Goal: Task Accomplishment & Management: Use online tool/utility

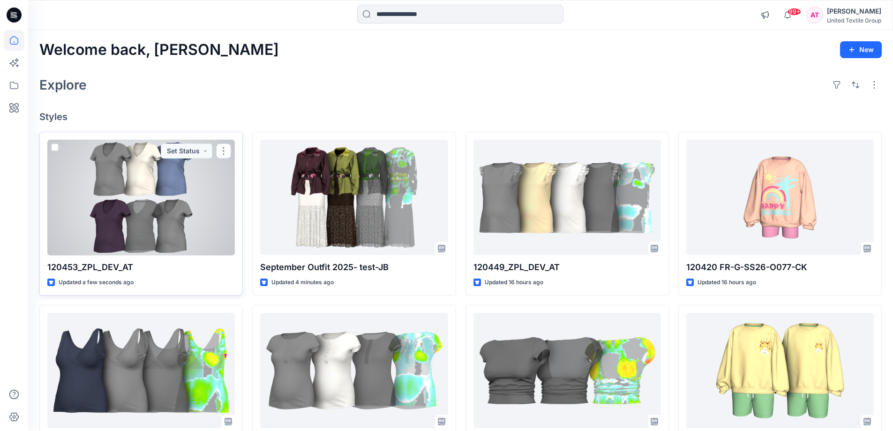
click at [178, 196] on div at bounding box center [140, 198] width 187 height 116
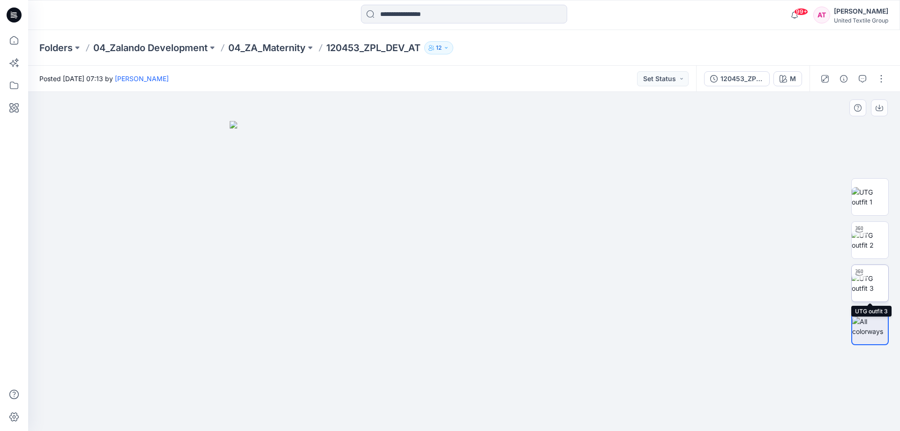
click at [869, 284] on img at bounding box center [869, 283] width 37 height 20
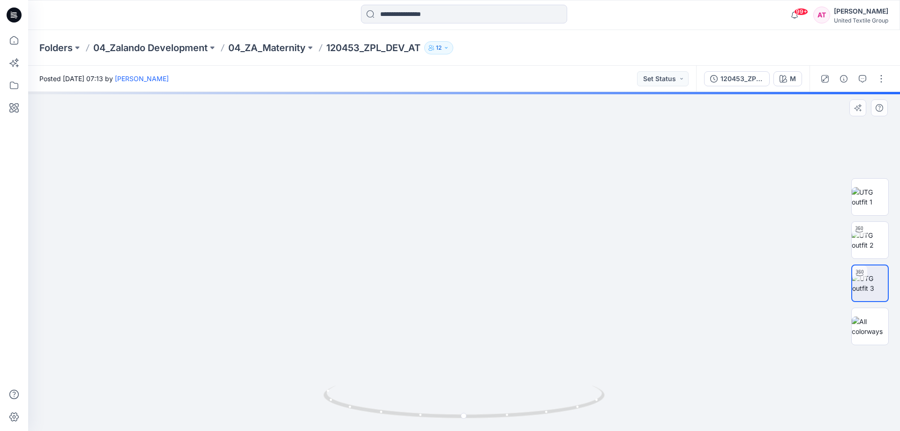
drag, startPoint x: 477, startPoint y: 147, endPoint x: 479, endPoint y: 222, distance: 74.6
click at [479, 222] on img at bounding box center [464, 239] width 574 height 381
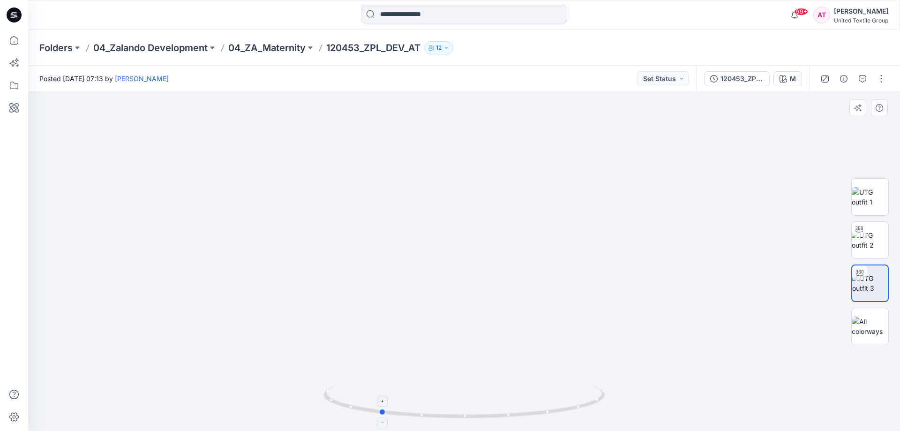
drag, startPoint x: 566, startPoint y: 408, endPoint x: 481, endPoint y: 401, distance: 84.6
click at [481, 401] on icon at bounding box center [465, 402] width 284 height 35
drag, startPoint x: 522, startPoint y: 417, endPoint x: 513, endPoint y: 421, distance: 10.3
click at [513, 421] on div at bounding box center [463, 407] width 281 height 47
drag, startPoint x: 534, startPoint y: 408, endPoint x: 507, endPoint y: 420, distance: 28.7
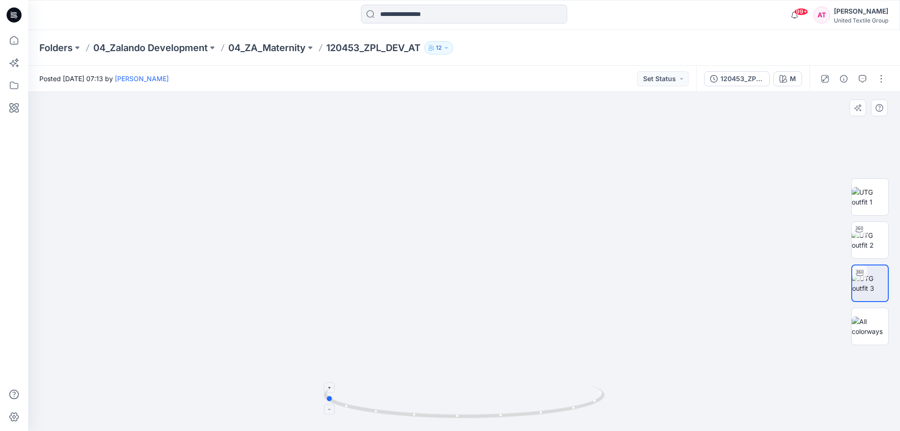
click at [506, 421] on div at bounding box center [463, 407] width 281 height 47
click at [881, 84] on button "button" at bounding box center [880, 78] width 15 height 15
click at [824, 121] on button "Edit" at bounding box center [842, 126] width 86 height 17
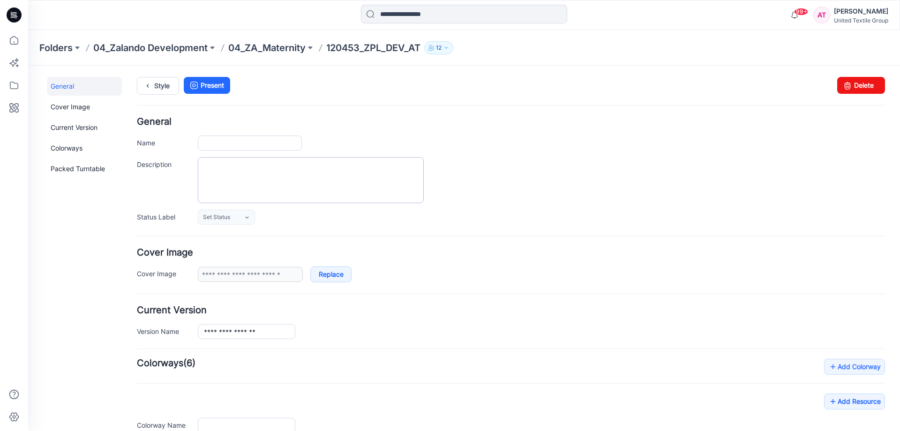
type input "**********"
type input "*"
type input "**********"
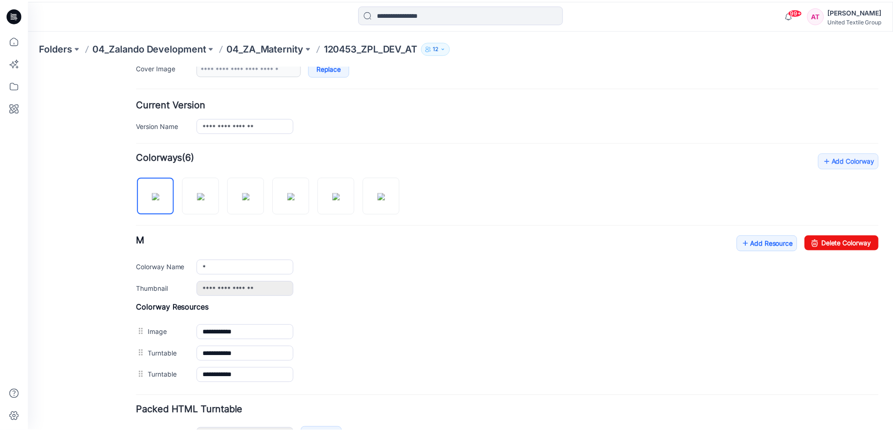
scroll to position [269, 0]
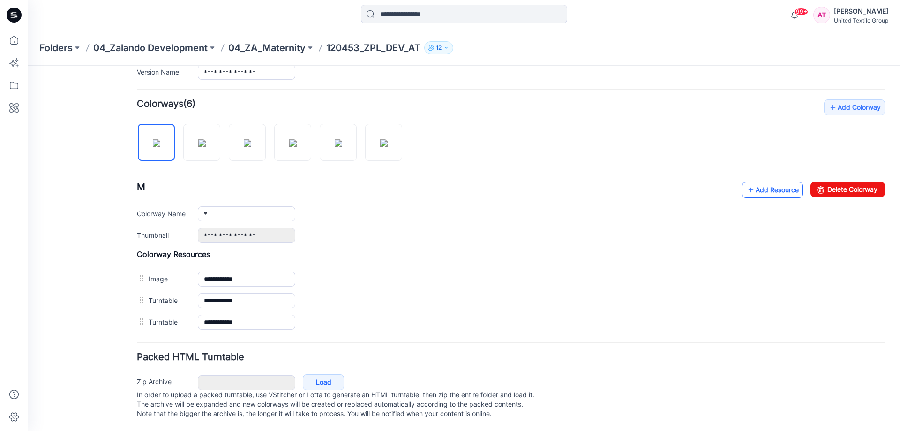
click at [764, 182] on link "Add Resource" at bounding box center [772, 190] width 61 height 16
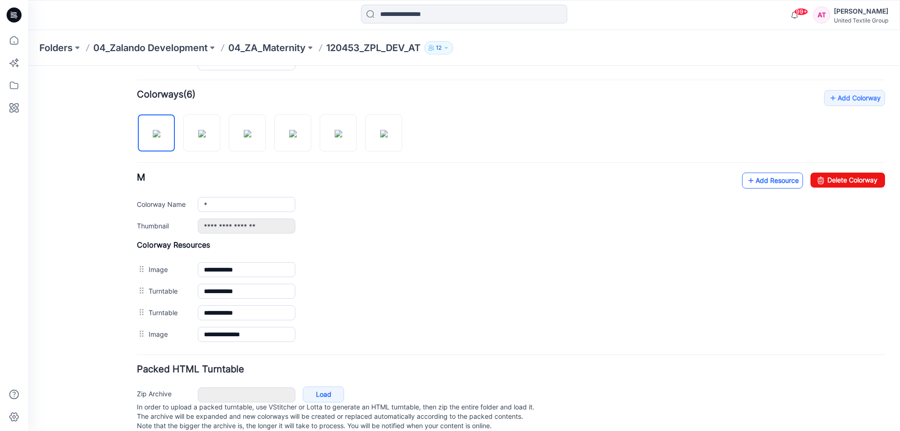
click at [764, 178] on link "Add Resource" at bounding box center [772, 180] width 61 height 16
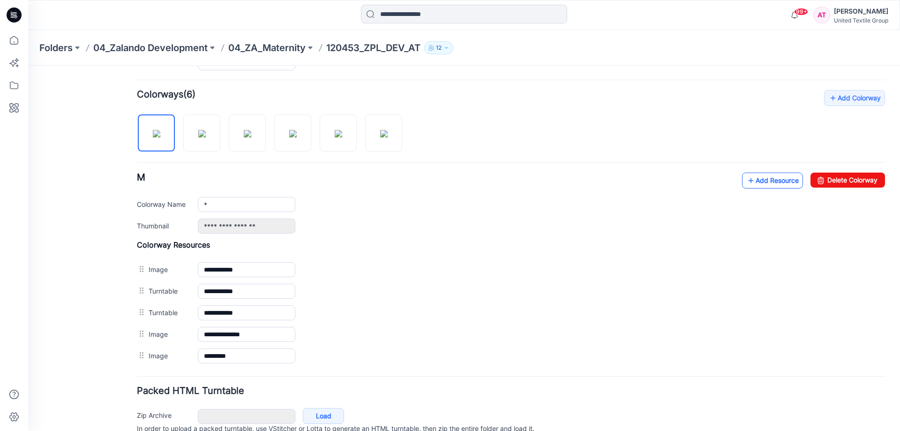
click at [760, 182] on link "Add Resource" at bounding box center [772, 180] width 61 height 16
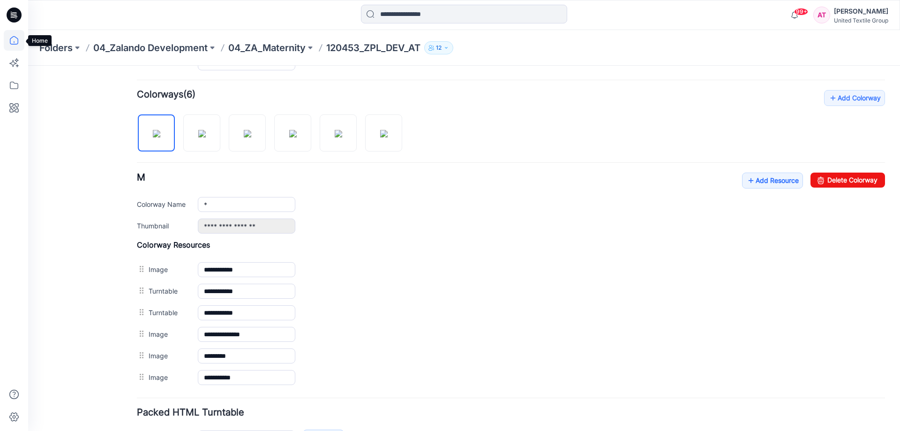
click at [17, 45] on icon at bounding box center [14, 40] width 21 height 21
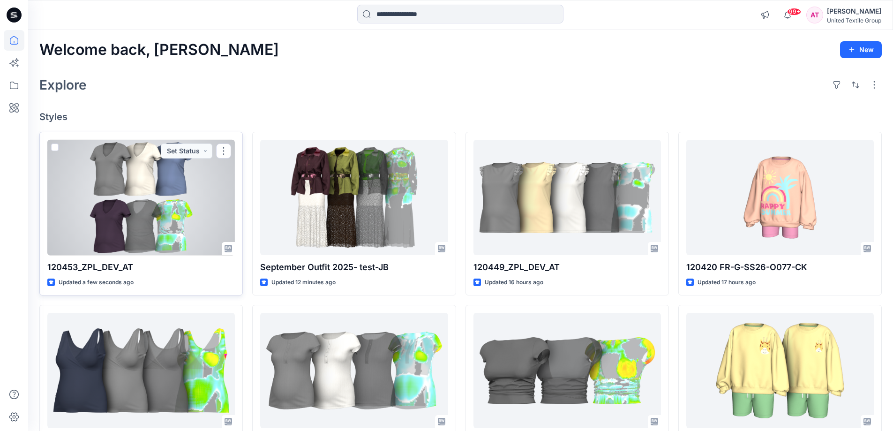
click at [180, 209] on div at bounding box center [140, 198] width 187 height 116
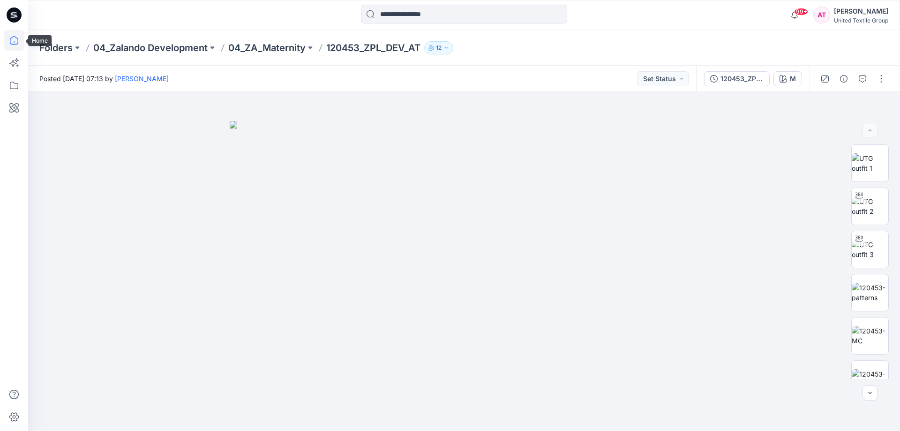
click at [20, 37] on icon at bounding box center [14, 40] width 21 height 21
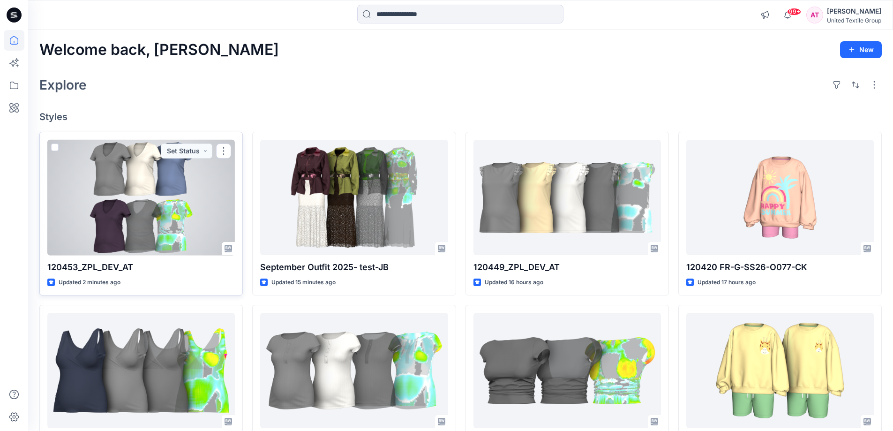
click at [193, 200] on div at bounding box center [140, 198] width 187 height 116
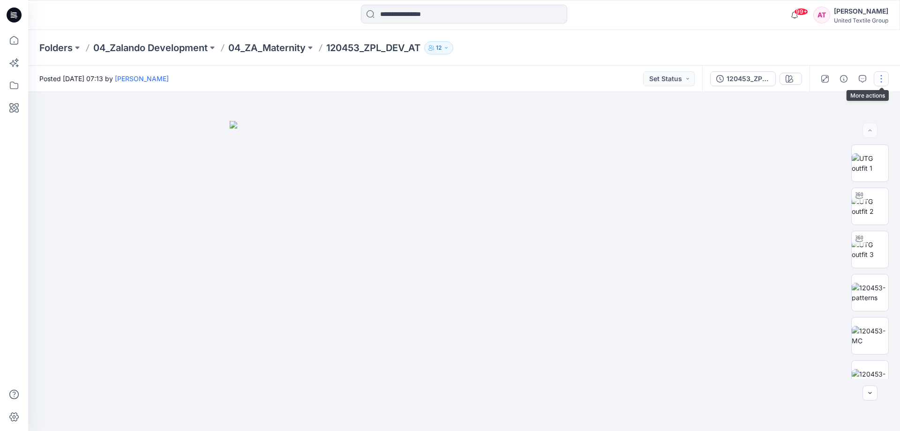
click at [885, 75] on button "button" at bounding box center [880, 78] width 15 height 15
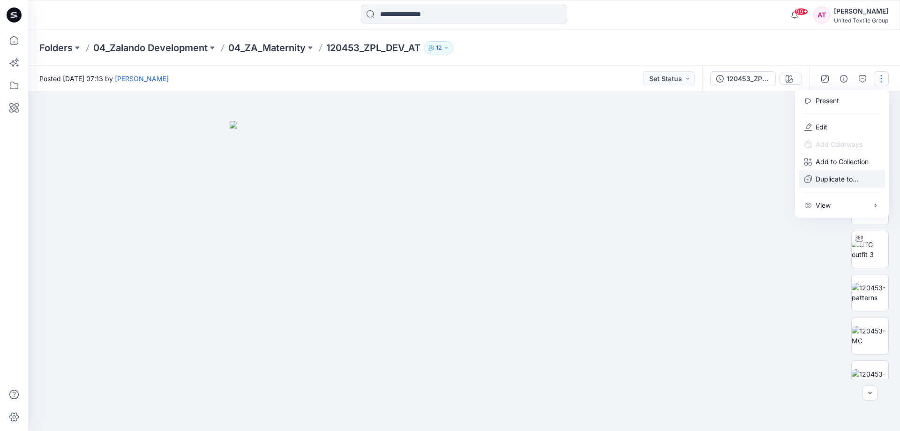
click at [843, 177] on p "Duplicate to..." at bounding box center [836, 179] width 43 height 10
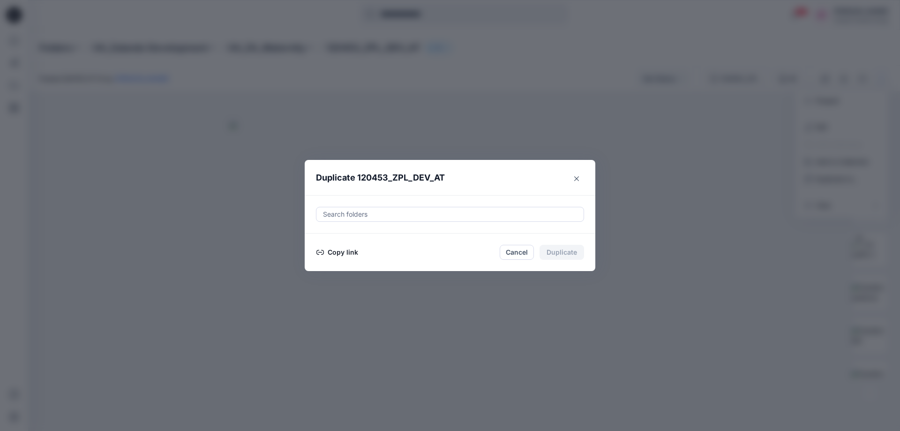
click at [448, 210] on div at bounding box center [450, 214] width 256 height 11
click at [402, 211] on div at bounding box center [450, 214] width 256 height 11
click at [349, 211] on div at bounding box center [450, 214] width 256 height 11
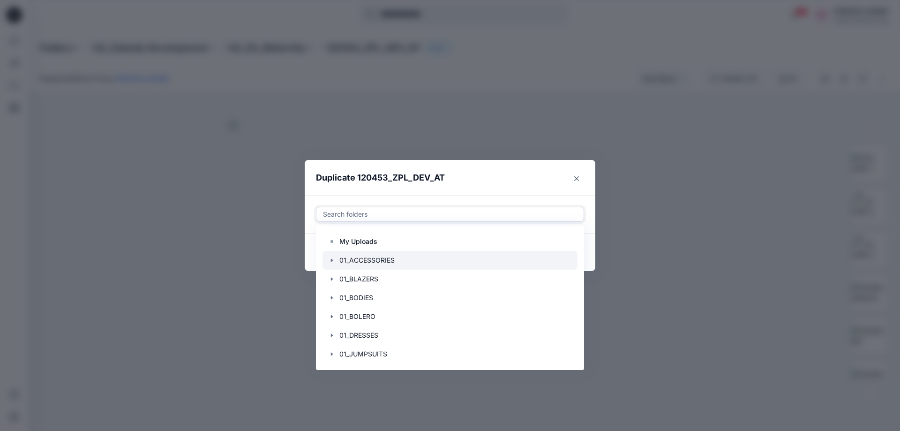
click at [352, 259] on div at bounding box center [449, 260] width 255 height 19
click at [478, 179] on header "Duplicate 120453_ZPL_DEV_AT" at bounding box center [441, 178] width 272 height 36
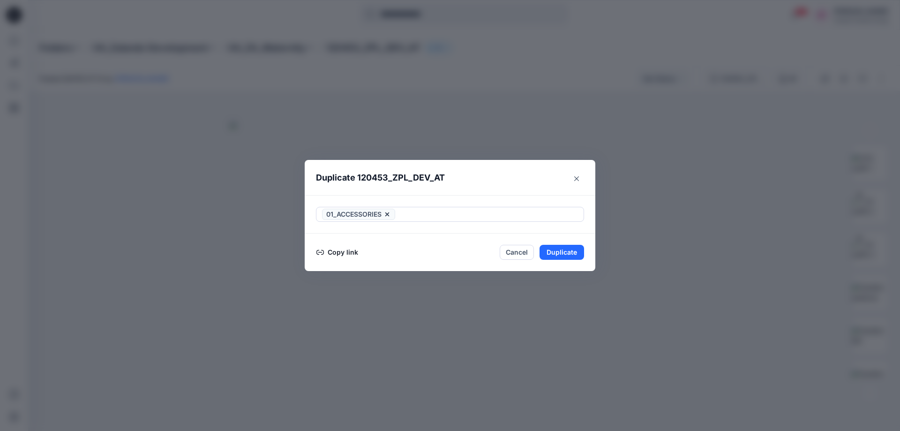
click at [336, 253] on button "Copy link" at bounding box center [337, 251] width 43 height 11
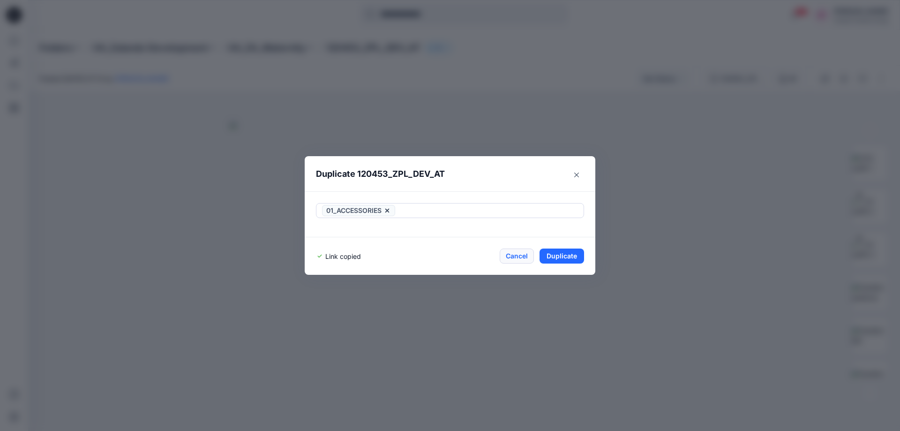
click at [514, 253] on button "Cancel" at bounding box center [517, 255] width 34 height 15
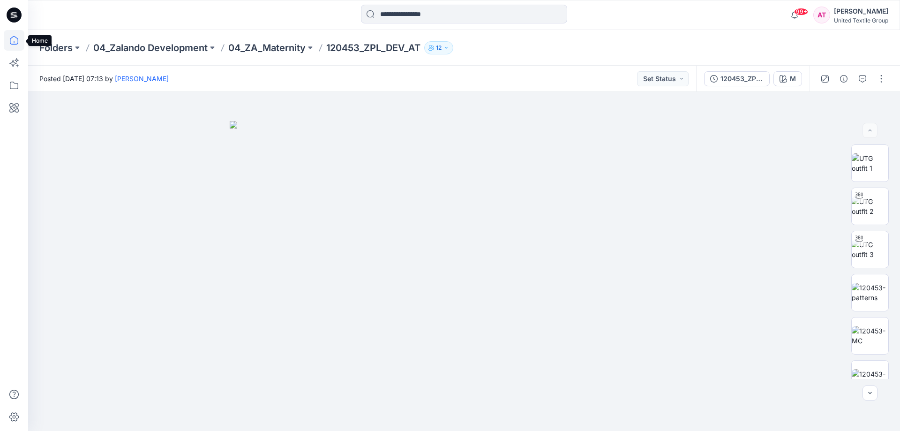
click at [14, 43] on icon at bounding box center [14, 40] width 21 height 21
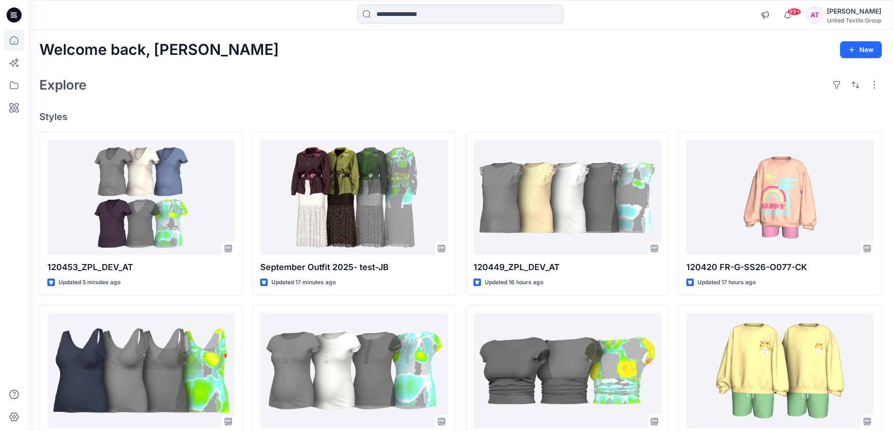
click at [388, 12] on input at bounding box center [460, 14] width 206 height 19
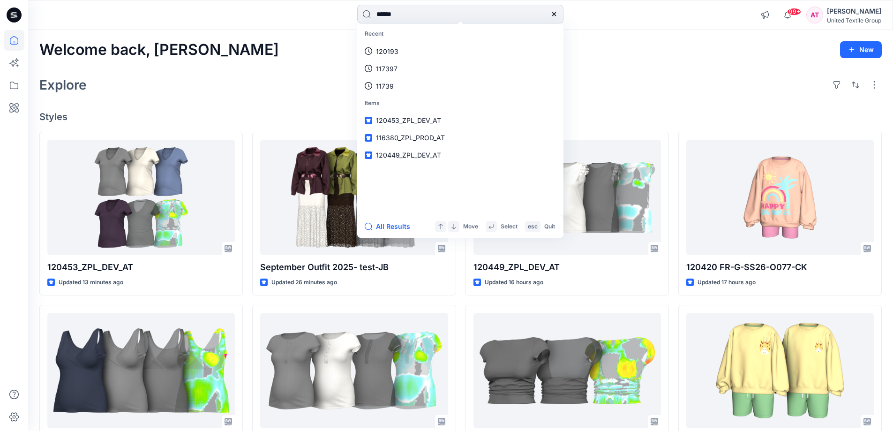
type input "******"
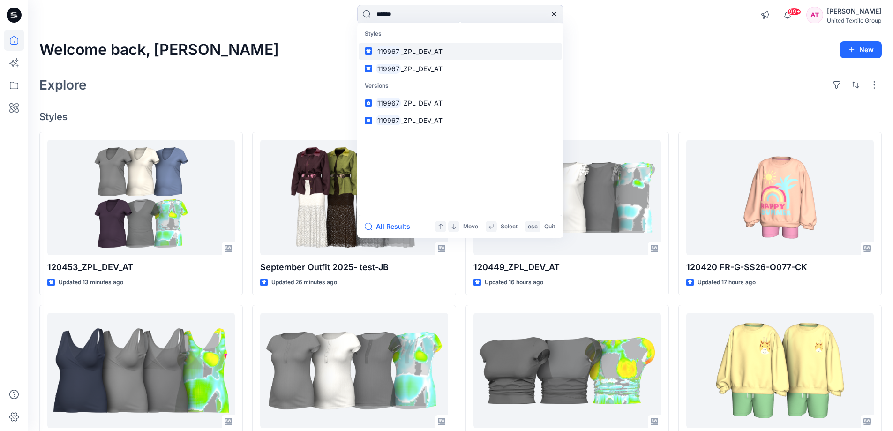
click at [430, 48] on span "_ZPL_DEV_AT" at bounding box center [422, 51] width 42 height 8
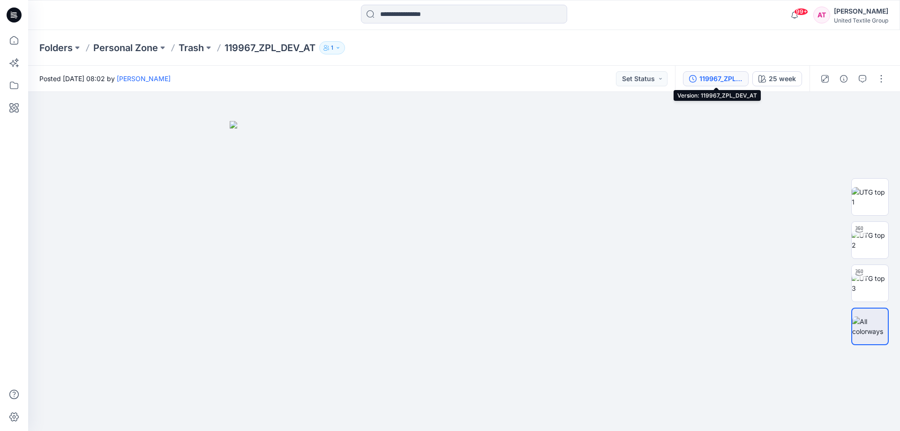
click at [737, 79] on div "119967_ZPL_DEV_AT" at bounding box center [720, 79] width 43 height 10
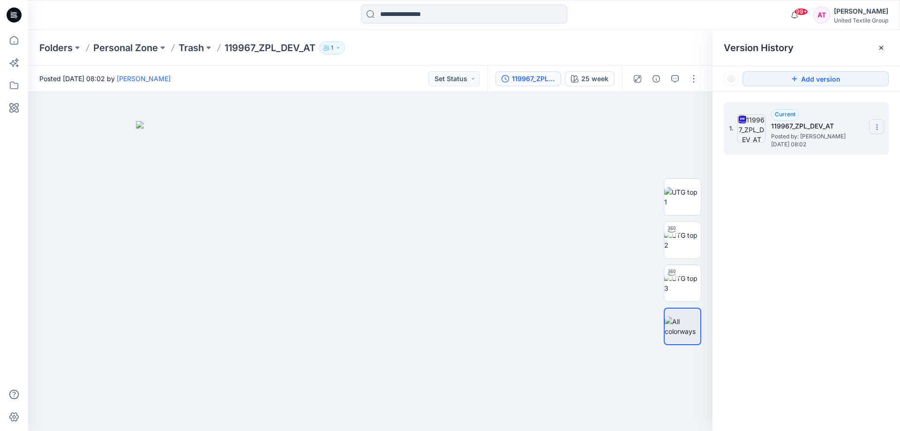
click at [877, 127] on icon at bounding box center [876, 127] width 0 height 0
click at [828, 147] on span "Download Source BW File" at bounding box center [829, 145] width 79 height 11
